Goal: Information Seeking & Learning: Learn about a topic

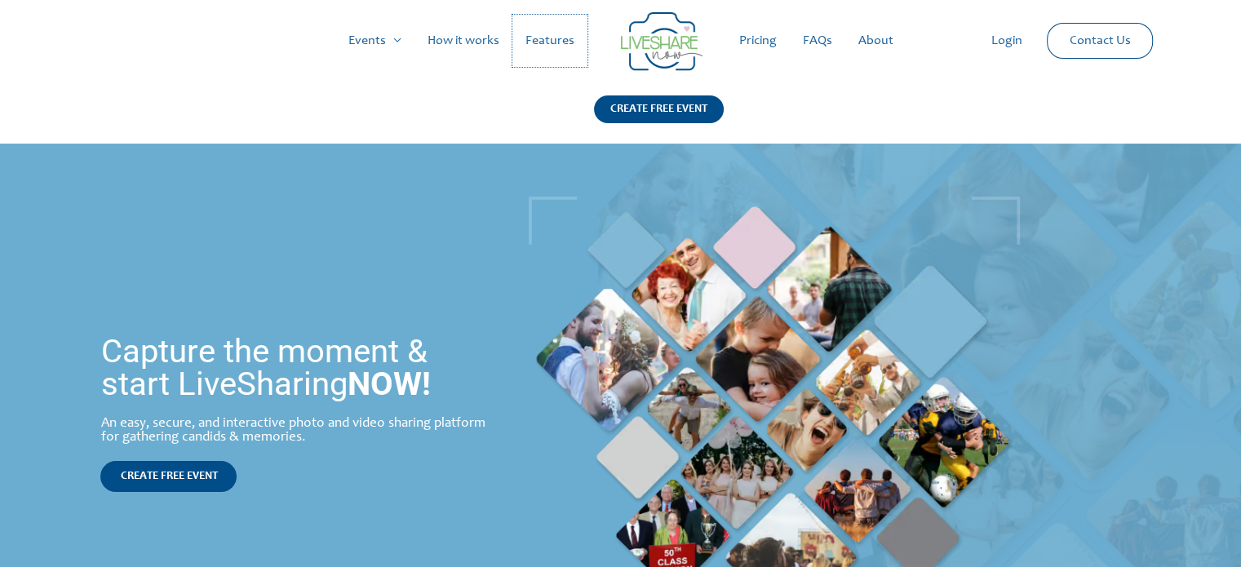
drag, startPoint x: 556, startPoint y: 40, endPoint x: 684, endPoint y: 361, distance: 346.0
click at [556, 40] on link "Features" at bounding box center [549, 41] width 75 height 52
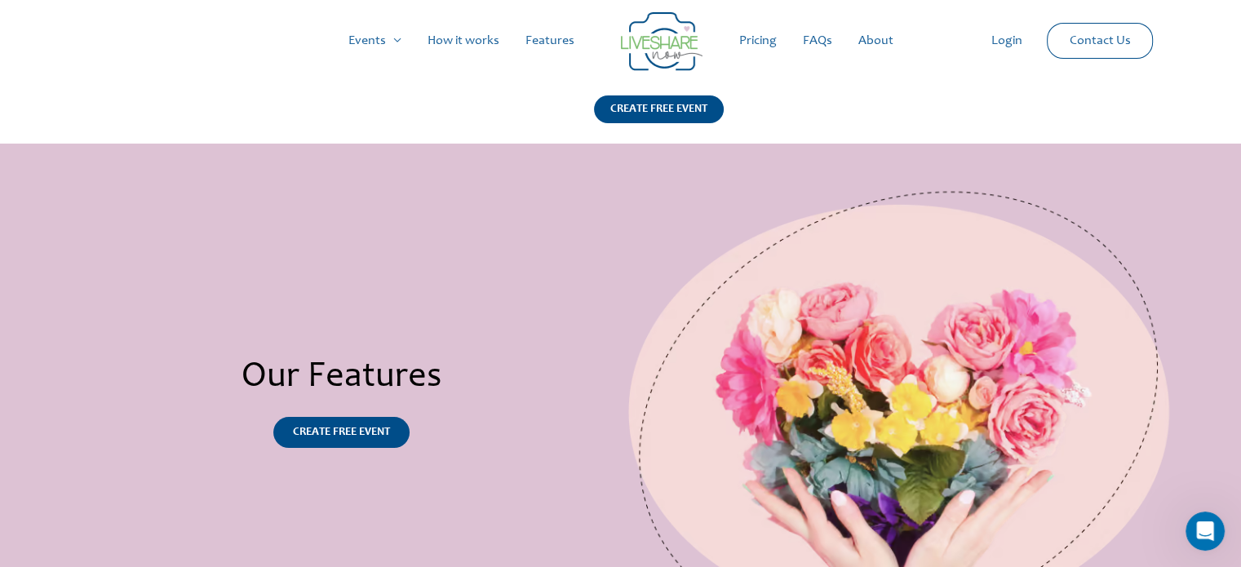
click at [475, 37] on link "How it works" at bounding box center [463, 41] width 98 height 52
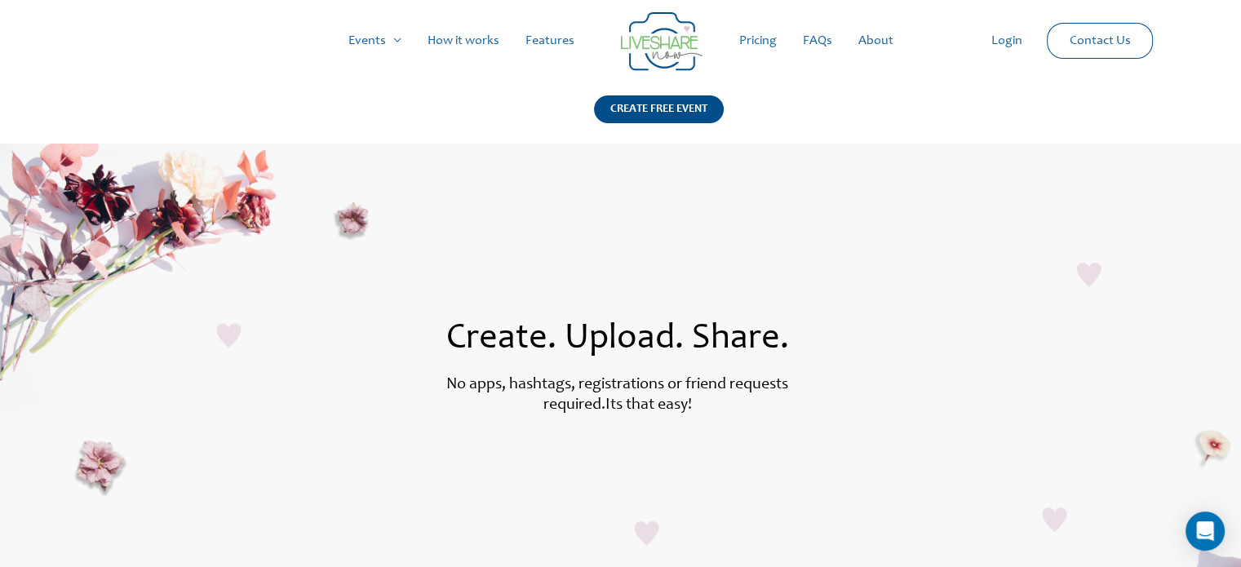
click at [813, 53] on link "FAQs" at bounding box center [817, 41] width 55 height 52
